Goal: Task Accomplishment & Management: Use online tool/utility

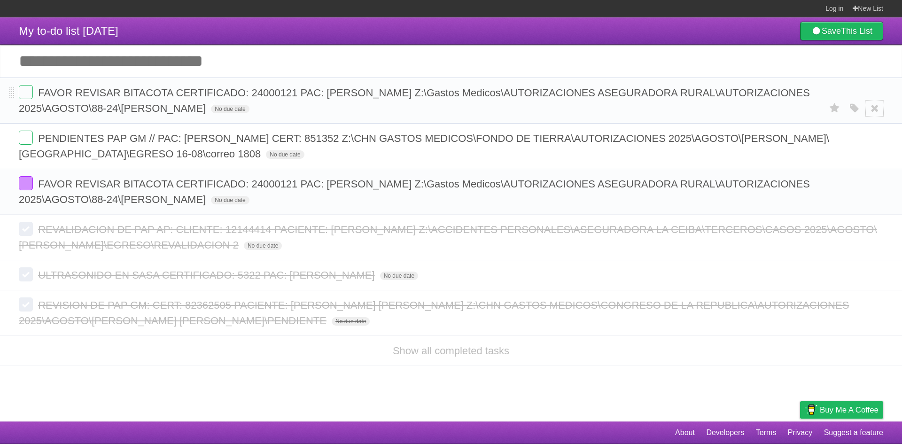
drag, startPoint x: 877, startPoint y: 112, endPoint x: 490, endPoint y: 88, distance: 387.7
click at [877, 112] on icon at bounding box center [874, 108] width 13 height 15
